Goal: Task Accomplishment & Management: Manage account settings

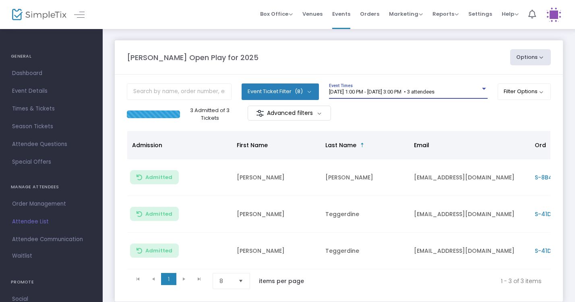
click at [376, 94] on span "8/25/2025 @ 1:00 PM - 8/25/2025 @ 3:00 PM • 3 attendees" at bounding box center [382, 92] width 106 height 6
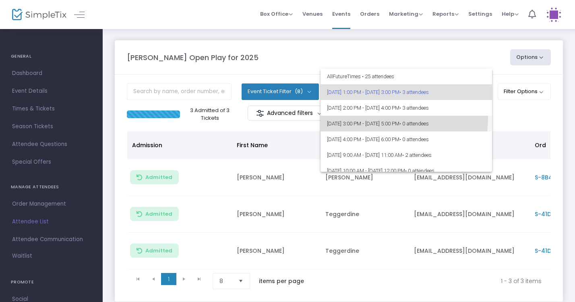
click at [370, 118] on span "8/25/2025 @ 3:00 PM - 8/25/2025 @ 5:00 PM • 0 attendees" at bounding box center [406, 124] width 159 height 16
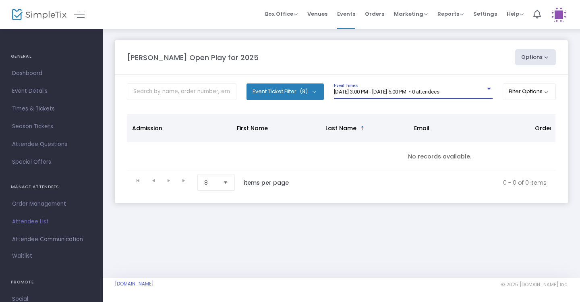
click at [374, 91] on span "8/25/2025 @ 3:00 PM - 8/25/2025 @ 5:00 PM • 0 attendees" at bounding box center [387, 92] width 106 height 6
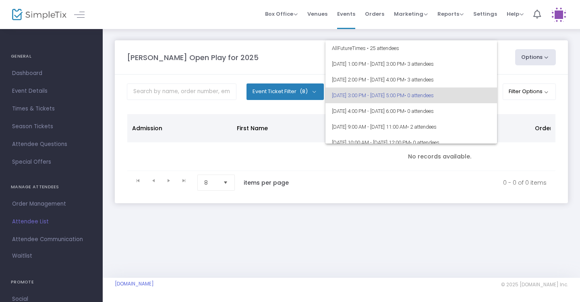
scroll to position [3, 0]
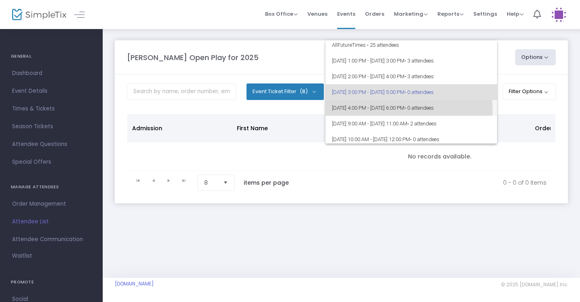
click at [376, 110] on span "[DATE] 4:00 PM - [DATE] 6:00 PM • 0 attendees" at bounding box center [411, 108] width 159 height 16
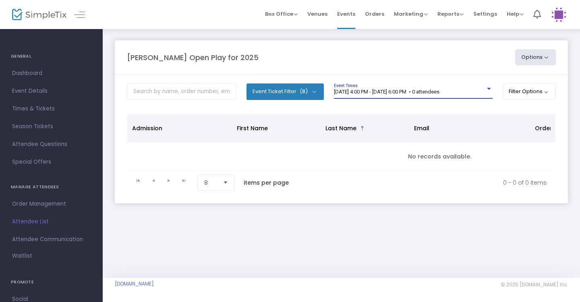
click at [388, 93] on span "[DATE] 4:00 PM - [DATE] 6:00 PM • 0 attendees" at bounding box center [387, 92] width 106 height 6
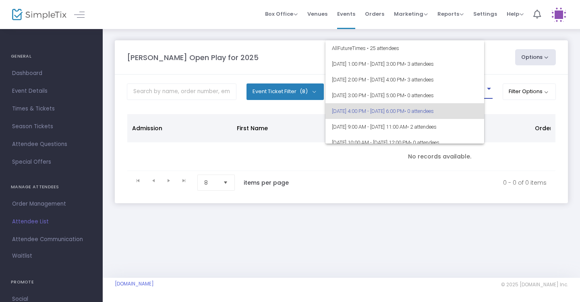
scroll to position [19, 0]
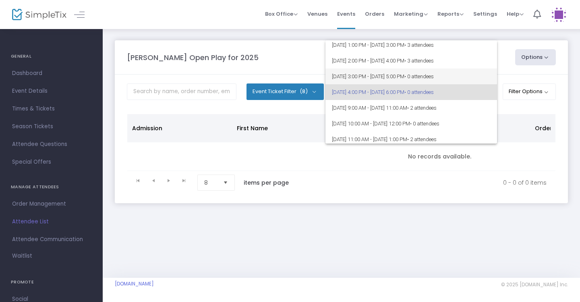
click at [384, 76] on span "8/25/2025 @ 3:00 PM - 8/25/2025 @ 5:00 PM • 0 attendees" at bounding box center [411, 77] width 159 height 16
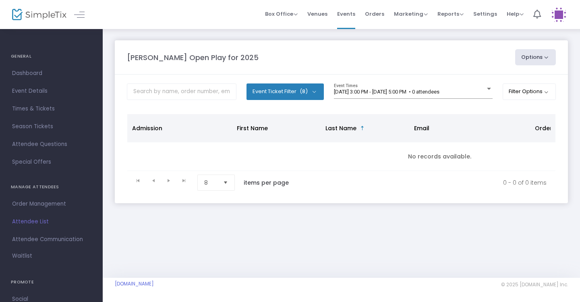
click at [563, 19] on img at bounding box center [559, 14] width 17 height 17
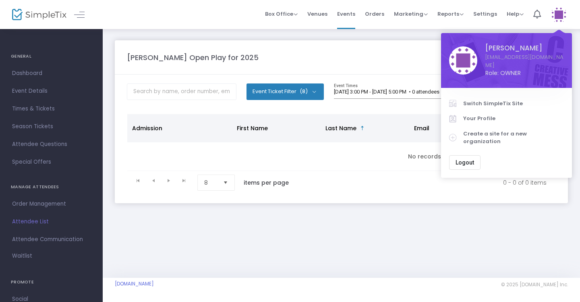
click at [497, 100] on span "Switch SimpleTix Site" at bounding box center [513, 104] width 101 height 8
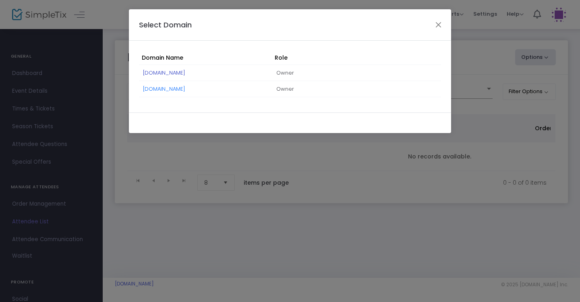
click at [185, 74] on link "stemvillemi.simpletix.com" at bounding box center [164, 73] width 42 height 8
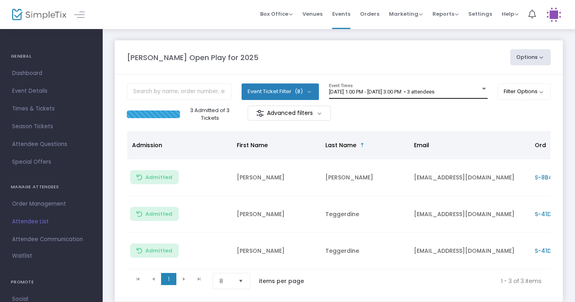
click at [381, 92] on span "8/25/2025 @ 1:00 PM - 8/25/2025 @ 3:00 PM • 3 attendees" at bounding box center [382, 92] width 106 height 6
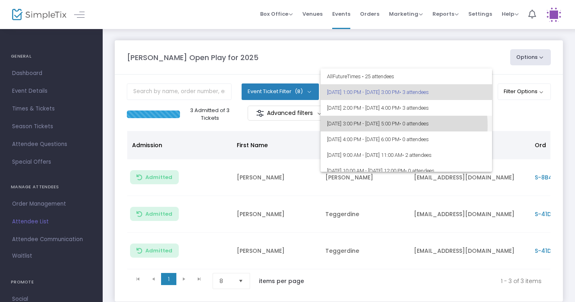
click at [386, 125] on span "8/25/2025 @ 3:00 PM - 8/25/2025 @ 5:00 PM • 0 attendees" at bounding box center [406, 124] width 159 height 16
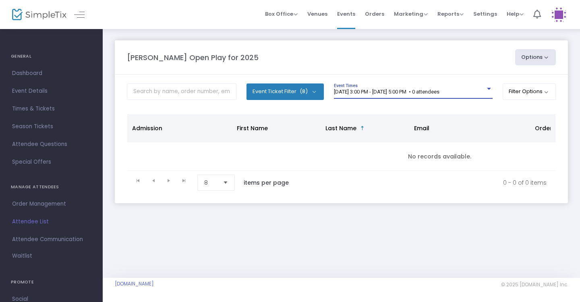
click at [425, 94] on span "8/25/2025 @ 3:00 PM - 8/25/2025 @ 5:00 PM • 0 attendees" at bounding box center [387, 92] width 106 height 6
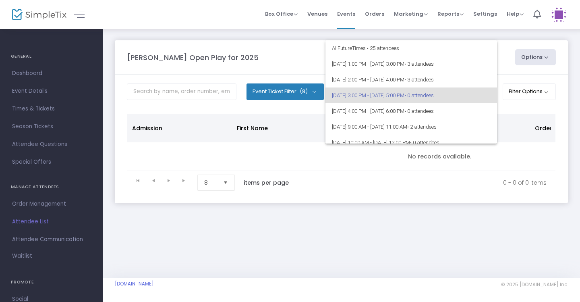
scroll to position [3, 0]
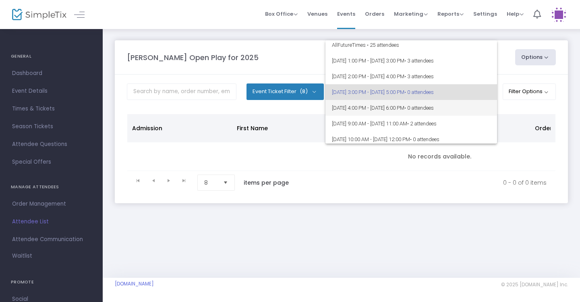
click at [425, 102] on span "8/25/2025 @ 4:00 PM - 8/25/2025 @ 6:00 PM • 0 attendees" at bounding box center [411, 108] width 159 height 16
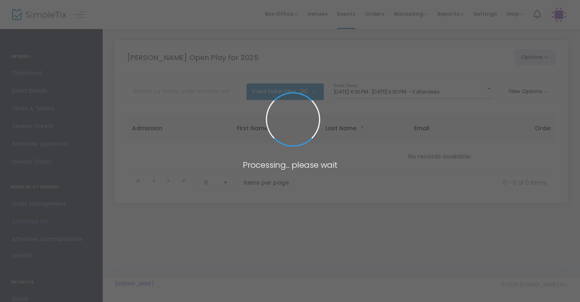
click at [424, 93] on body "Processing... please wait Box Office Sell Tickets Bookings Sell Season Pass Ven…" at bounding box center [290, 151] width 580 height 302
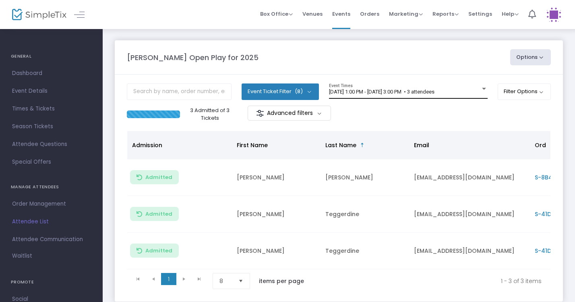
click at [389, 85] on div "8/25/2025 @ 1:00 PM - 8/25/2025 @ 3:00 PM • 3 attendees Event Times" at bounding box center [408, 90] width 159 height 15
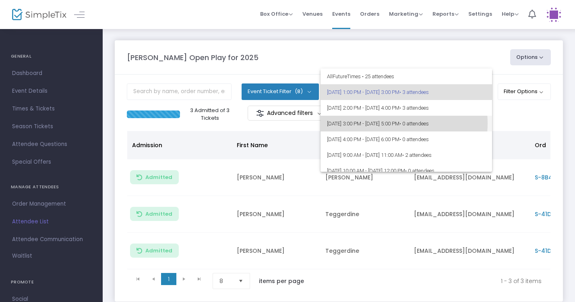
click at [388, 123] on span "8/25/2025 @ 3:00 PM - 8/25/2025 @ 5:00 PM • 0 attendees" at bounding box center [406, 124] width 159 height 16
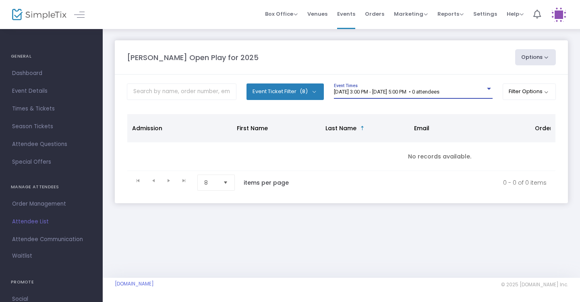
click at [395, 95] on div "8/25/2025 @ 3:00 PM - 8/25/2025 @ 5:00 PM • 0 attendees" at bounding box center [410, 92] width 152 height 6
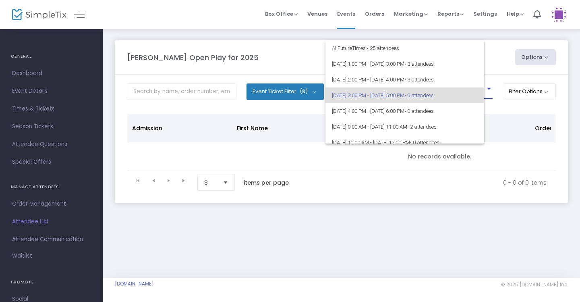
scroll to position [3, 0]
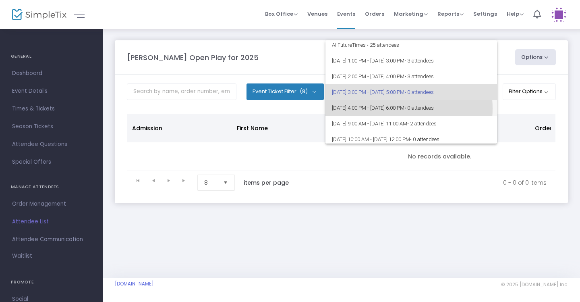
click at [389, 108] on span "[DATE] 4:00 PM - [DATE] 6:00 PM • 0 attendees" at bounding box center [411, 108] width 159 height 16
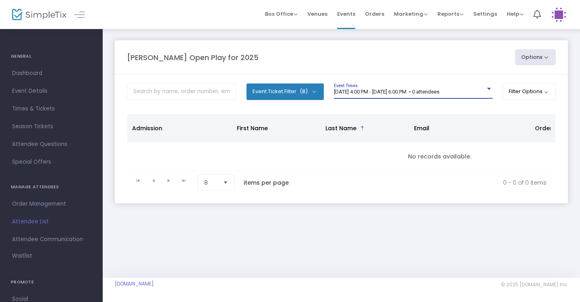
click at [385, 92] on span "[DATE] 4:00 PM - [DATE] 6:00 PM • 0 attendees" at bounding box center [387, 92] width 106 height 6
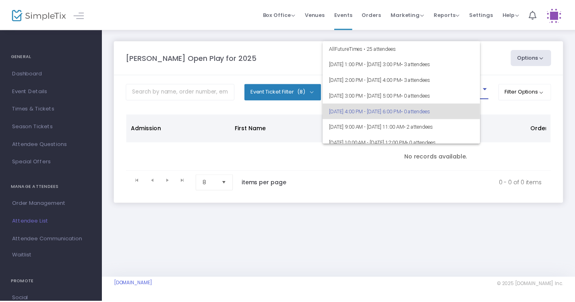
scroll to position [19, 0]
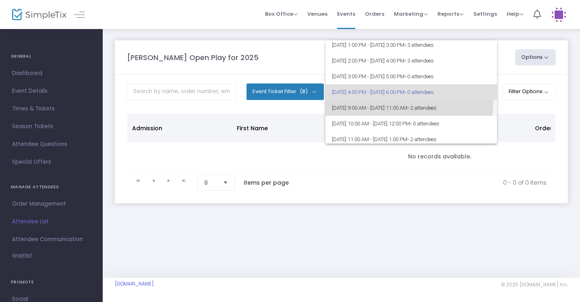
click at [386, 101] on span "8/26/2025 @ 9:00 AM - 8/26/2025 @ 11:00 AM • 2 attendees" at bounding box center [411, 108] width 159 height 16
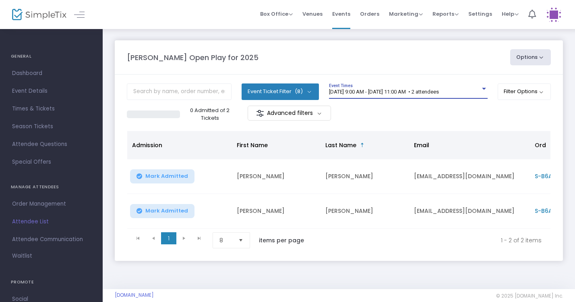
click at [385, 88] on div "8/26/2025 @ 9:00 AM - 8/26/2025 @ 11:00 AM • 2 attendees Event Times" at bounding box center [408, 90] width 159 height 15
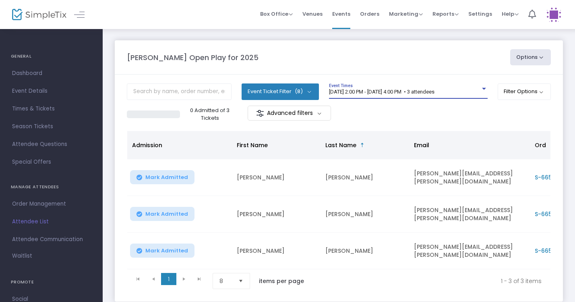
click at [390, 93] on span "[DATE] 2:00 PM - [DATE] 4:00 PM • 3 attendees" at bounding box center [382, 92] width 106 height 6
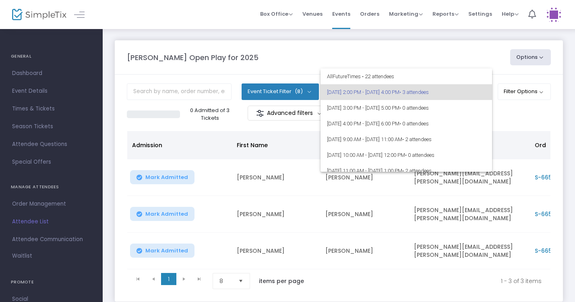
click at [188, 175] on div at bounding box center [287, 151] width 575 height 302
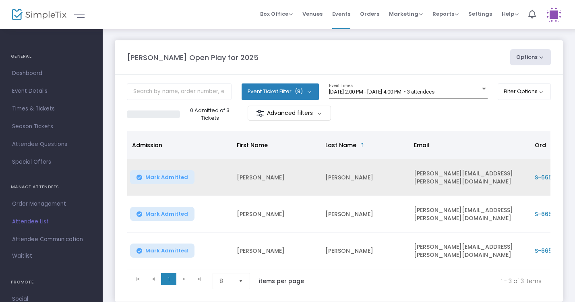
click at [178, 177] on span "Mark Admitted" at bounding box center [166, 177] width 43 height 6
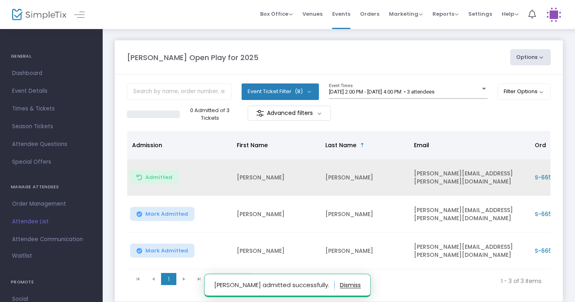
click at [176, 215] on span "Mark Admitted" at bounding box center [166, 214] width 43 height 6
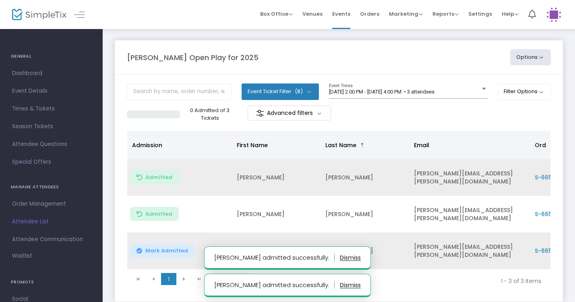
click at [174, 249] on span "Mark Admitted" at bounding box center [166, 250] width 43 height 6
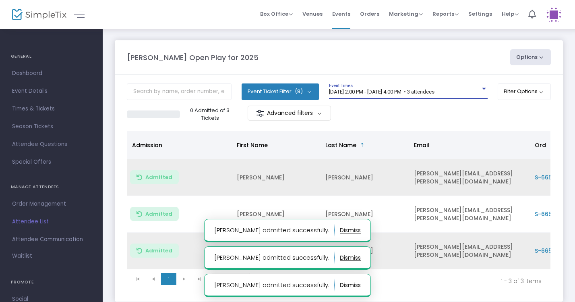
click at [435, 89] on span "8/25/2025 @ 2:00 PM - 8/25/2025 @ 4:00 PM • 3 attendees" at bounding box center [382, 92] width 106 height 6
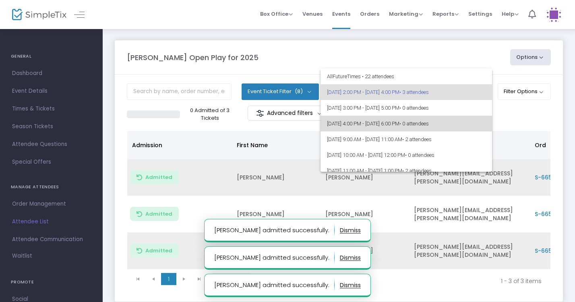
click at [429, 126] on span "• 0 attendees" at bounding box center [414, 123] width 29 height 6
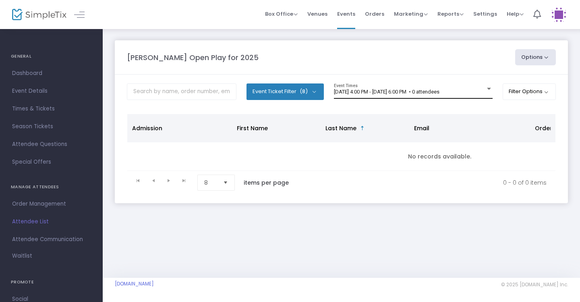
click at [422, 88] on div "8/25/2025 @ 4:00 PM - 8/25/2025 @ 6:00 PM • 0 attendees Event Times" at bounding box center [413, 90] width 159 height 15
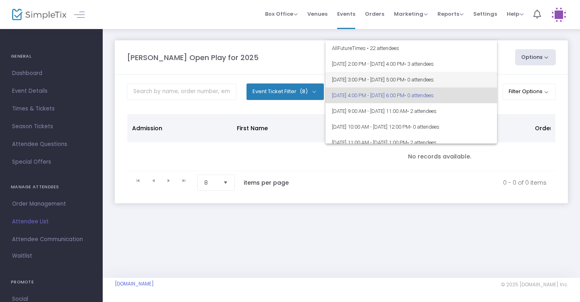
scroll to position [3, 0]
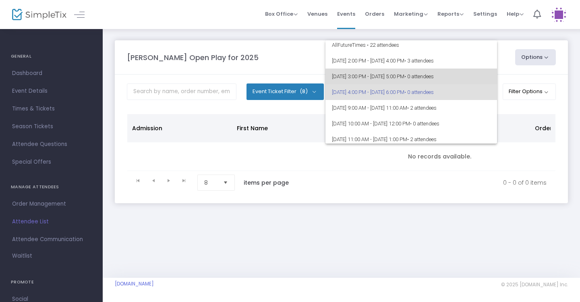
click at [421, 69] on span "8/25/2025 @ 3:00 PM - 8/25/2025 @ 5:00 PM • 0 attendees" at bounding box center [411, 77] width 159 height 16
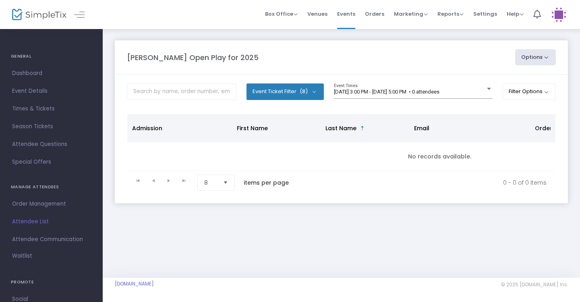
click at [439, 91] on body "Processing... please wait Box Office Sell Tickets Bookings Sell Season Pass Ven…" at bounding box center [290, 151] width 580 height 302
click at [439, 91] on span "[DATE] 3:00 PM - [DATE] 5:00 PM • 0 attendees" at bounding box center [387, 92] width 106 height 6
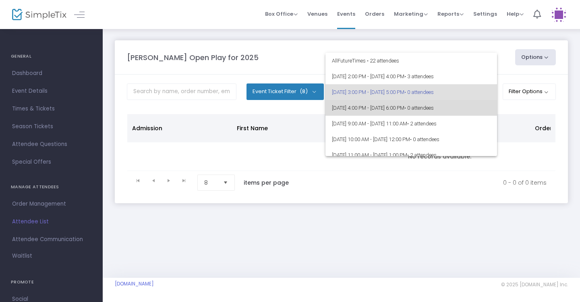
click at [427, 109] on span "[DATE] 4:00 PM - [DATE] 6:00 PM • 0 attendees" at bounding box center [411, 108] width 159 height 16
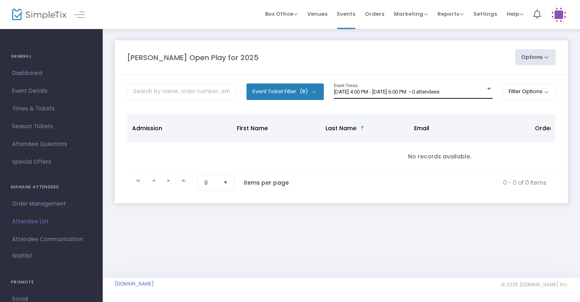
click at [436, 96] on div "8/25/2025 @ 4:00 PM - 8/25/2025 @ 6:00 PM • 0 attendees Event Times" at bounding box center [413, 90] width 159 height 15
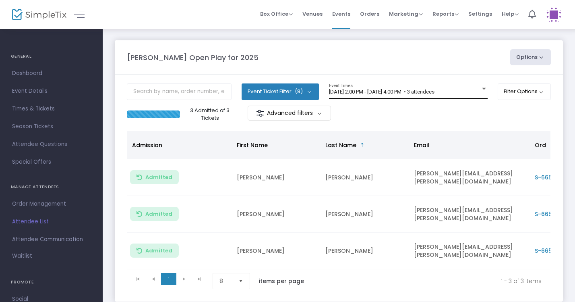
click at [392, 90] on span "[DATE] 2:00 PM - [DATE] 4:00 PM • 3 attendees" at bounding box center [382, 92] width 106 height 6
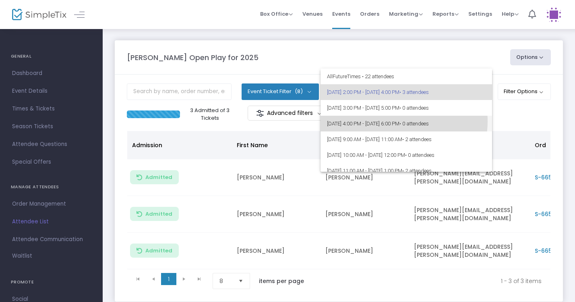
click at [391, 121] on span "[DATE] 4:00 PM - [DATE] 6:00 PM • 0 attendees" at bounding box center [406, 124] width 159 height 16
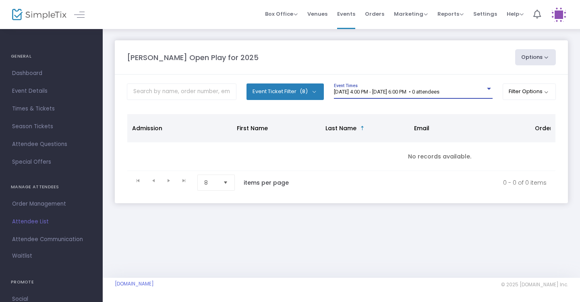
click at [372, 91] on span "[DATE] 4:00 PM - [DATE] 6:00 PM • 0 attendees" at bounding box center [387, 92] width 106 height 6
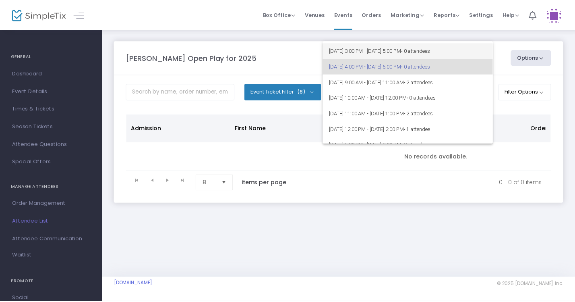
scroll to position [22, 0]
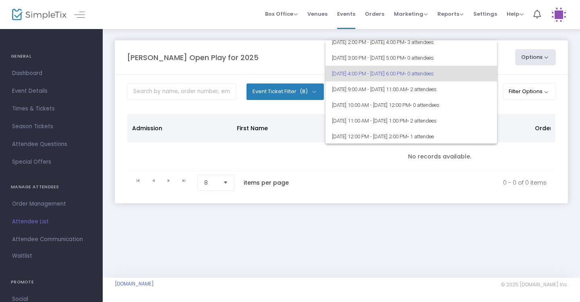
click at [54, 109] on div at bounding box center [290, 151] width 580 height 302
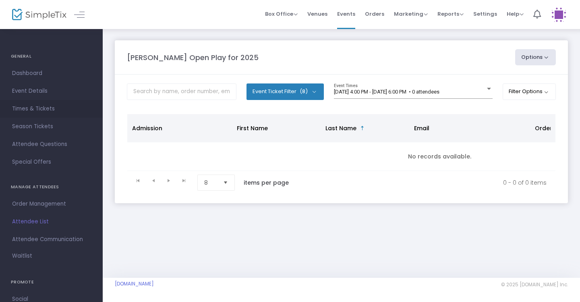
click at [38, 107] on span "Times & Tickets" at bounding box center [51, 109] width 79 height 10
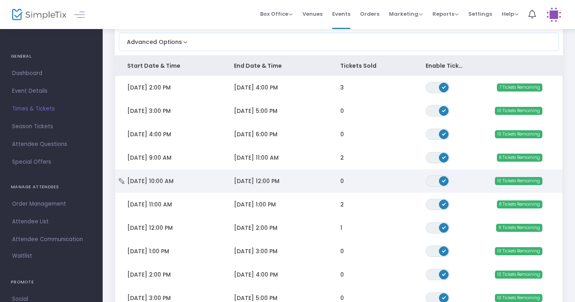
scroll to position [73, 0]
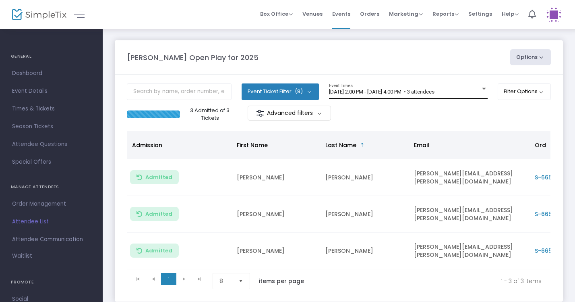
click at [371, 83] on div "8/25/2025 @ 2:00 PM - 8/25/2025 @ 4:00 PM • 3 attendees Event Times" at bounding box center [408, 90] width 159 height 15
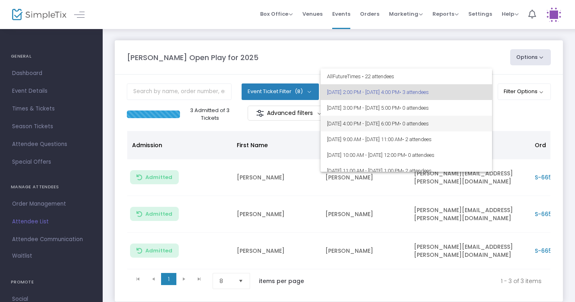
click at [366, 116] on span "[DATE] 4:00 PM - [DATE] 6:00 PM • 0 attendees" at bounding box center [406, 124] width 159 height 16
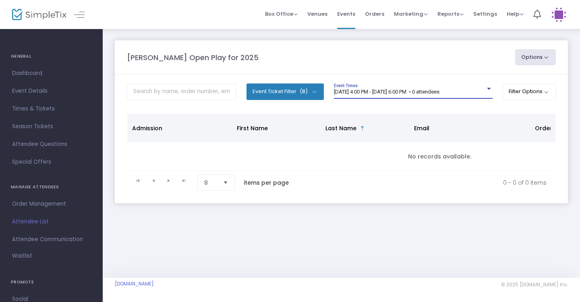
click at [396, 95] on div "[DATE] 4:00 PM - [DATE] 6:00 PM • 0 attendees" at bounding box center [410, 92] width 152 height 6
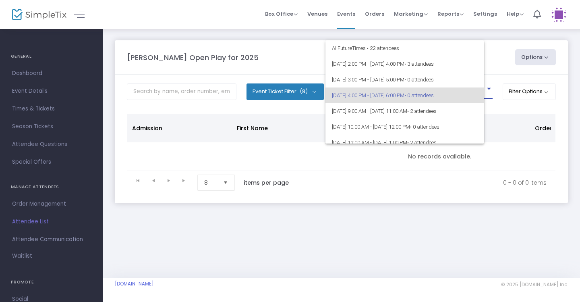
scroll to position [3, 0]
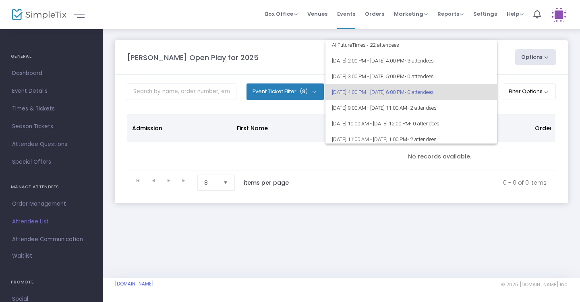
click at [394, 96] on span "[DATE] 4:00 PM - [DATE] 6:00 PM • 0 attendees" at bounding box center [411, 92] width 159 height 16
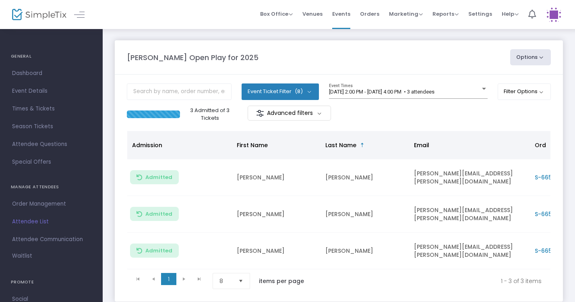
click at [345, 83] on m-panel-content "Event Ticket Filter (8) Select All General Admission: 1 year & older Additional…" at bounding box center [339, 188] width 448 height 227
click at [358, 92] on span "[DATE] 2:00 PM - [DATE] 4:00 PM • 3 attendees" at bounding box center [382, 92] width 106 height 6
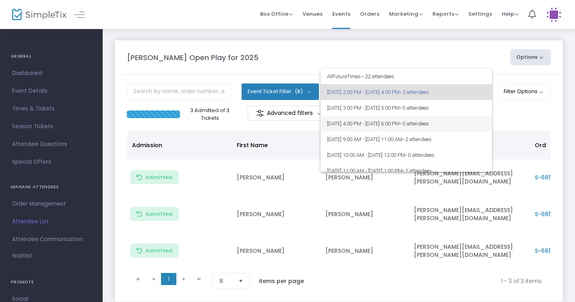
click at [367, 121] on span "[DATE] 4:00 PM - [DATE] 6:00 PM • 0 attendees" at bounding box center [406, 124] width 159 height 16
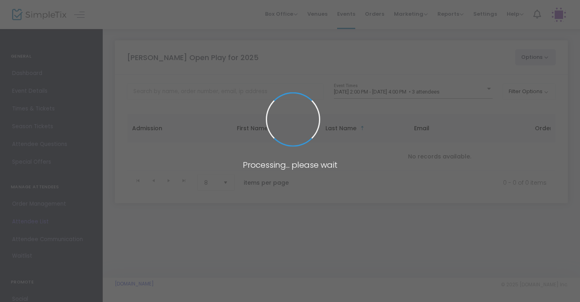
click at [417, 95] on span at bounding box center [290, 151] width 580 height 302
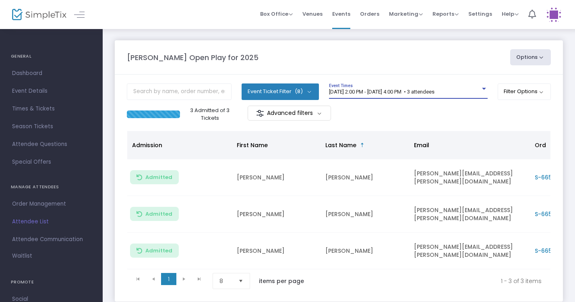
click at [417, 93] on span "[DATE] 2:00 PM - [DATE] 4:00 PM • 3 attendees" at bounding box center [382, 92] width 106 height 6
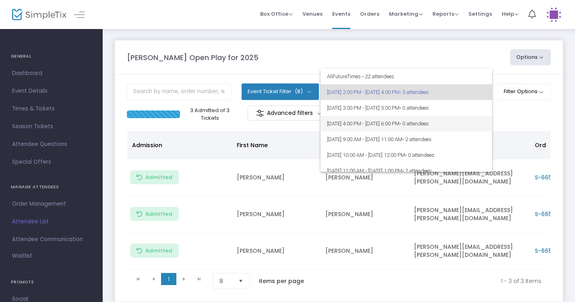
click at [416, 119] on span "[DATE] 4:00 PM - [DATE] 6:00 PM • 0 attendees" at bounding box center [406, 124] width 159 height 16
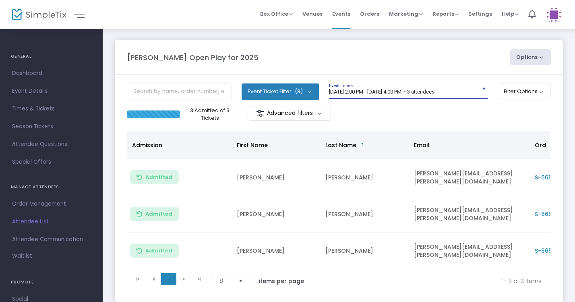
click at [377, 94] on span "[DATE] 2:00 PM - [DATE] 4:00 PM • 3 attendees" at bounding box center [382, 92] width 106 height 6
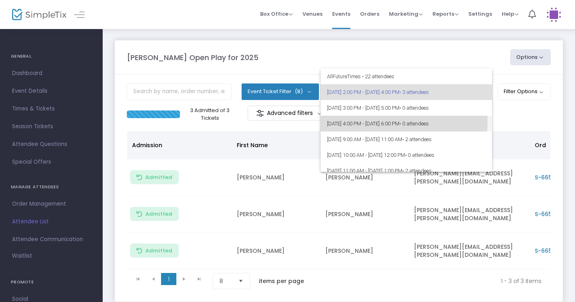
click at [382, 121] on span "[DATE] 4:00 PM - [DATE] 6:00 PM • 0 attendees" at bounding box center [406, 124] width 159 height 16
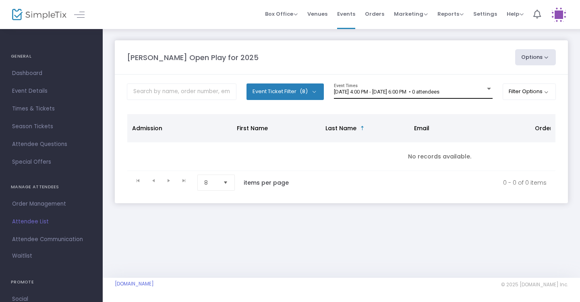
click at [357, 97] on div "[DATE] 4:00 PM - [DATE] 6:00 PM • 0 attendees Event Times" at bounding box center [413, 90] width 159 height 15
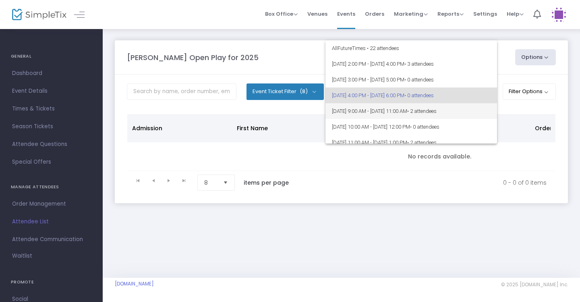
scroll to position [3, 0]
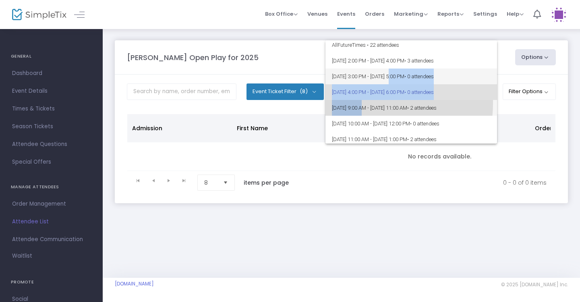
drag, startPoint x: 364, startPoint y: 103, endPoint x: 395, endPoint y: 77, distance: 40.3
click at [395, 77] on div "All Future Times • 22 attendees [DATE] 2:00 PM - [DATE] 4:00 PM • 3 attendees […" at bounding box center [412, 91] width 172 height 103
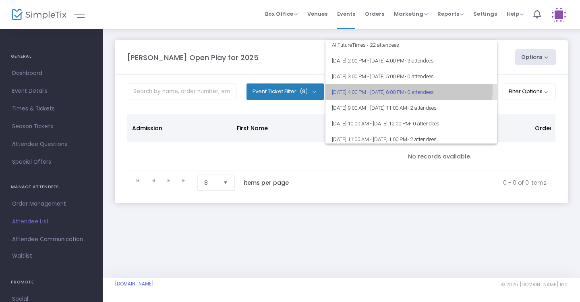
click at [390, 90] on span "[DATE] 4:00 PM - [DATE] 6:00 PM • 0 attendees" at bounding box center [411, 92] width 159 height 16
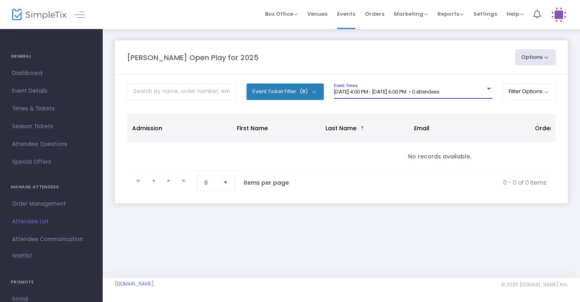
click at [390, 90] on span "[DATE] 4:00 PM - [DATE] 6:00 PM • 0 attendees" at bounding box center [387, 92] width 106 height 6
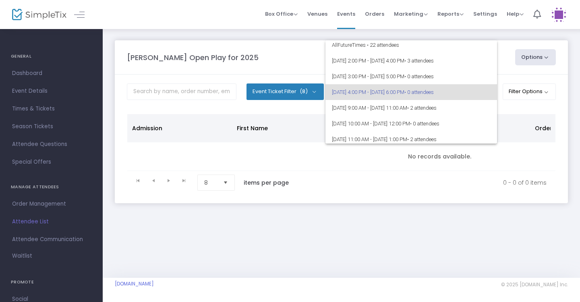
click at [390, 90] on span "[DATE] 4:00 PM - [DATE] 6:00 PM • 0 attendees" at bounding box center [411, 92] width 159 height 16
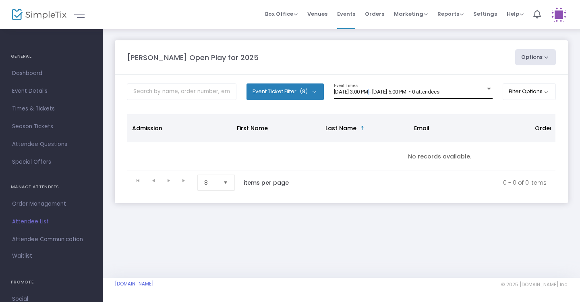
click at [370, 89] on span "[DATE] 3:00 PM - [DATE] 5:00 PM • 0 attendees" at bounding box center [387, 92] width 106 height 6
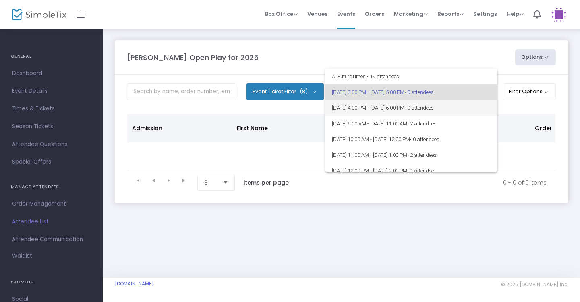
click at [391, 108] on span "[DATE] 4:00 PM - [DATE] 6:00 PM • 0 attendees" at bounding box center [411, 108] width 159 height 16
